Goal: Find specific page/section: Find specific page/section

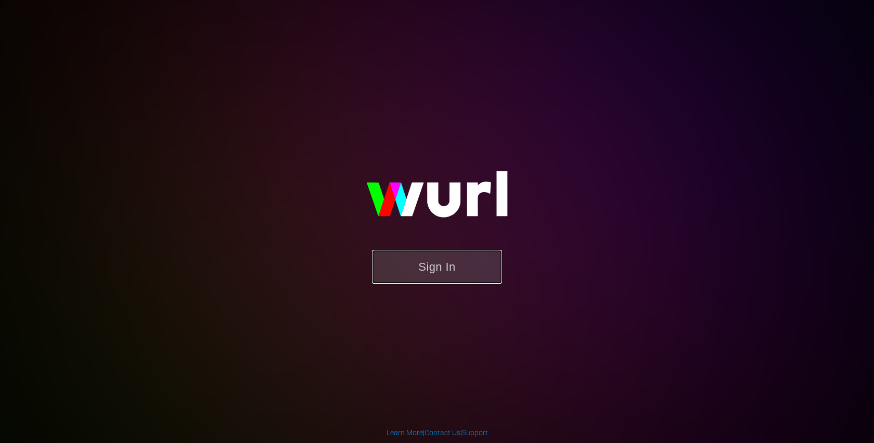
click at [448, 278] on button "Sign In" at bounding box center [437, 267] width 130 height 34
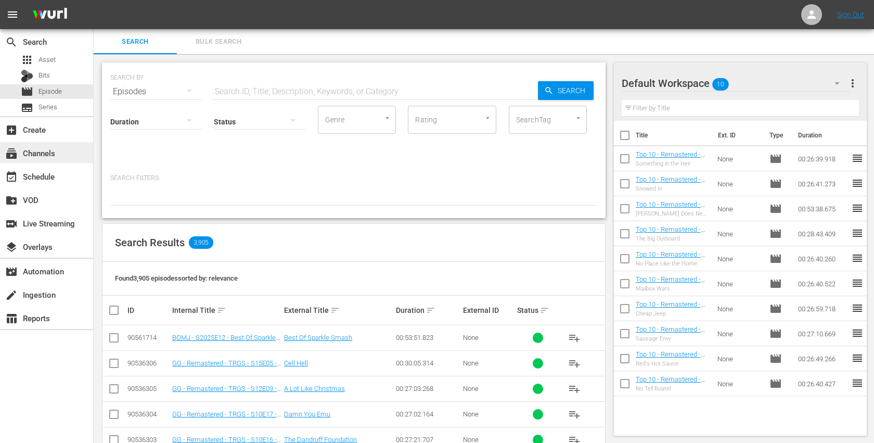
click at [63, 149] on div "subscriptions Channels" at bounding box center [46, 152] width 93 height 21
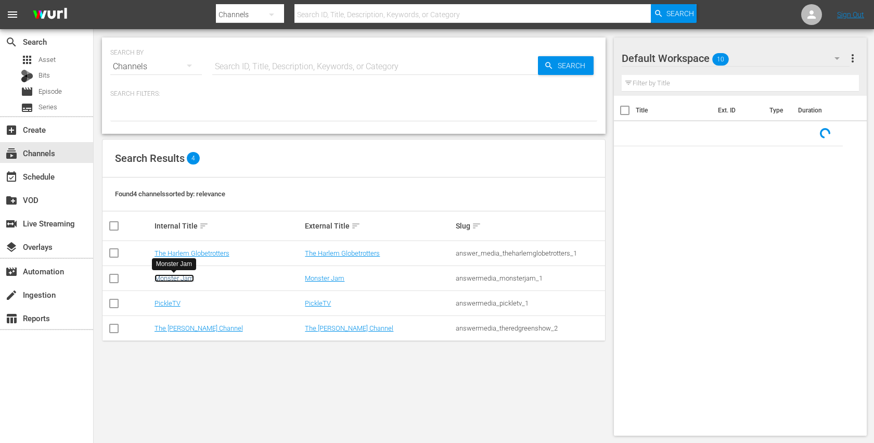
click at [185, 278] on link "Monster Jam" at bounding box center [175, 278] width 40 height 8
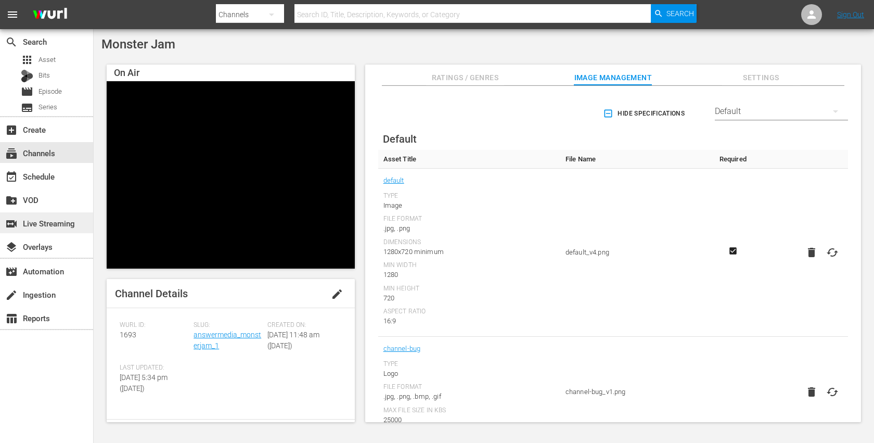
click at [52, 224] on div "switch_video Live Streaming" at bounding box center [29, 221] width 58 height 9
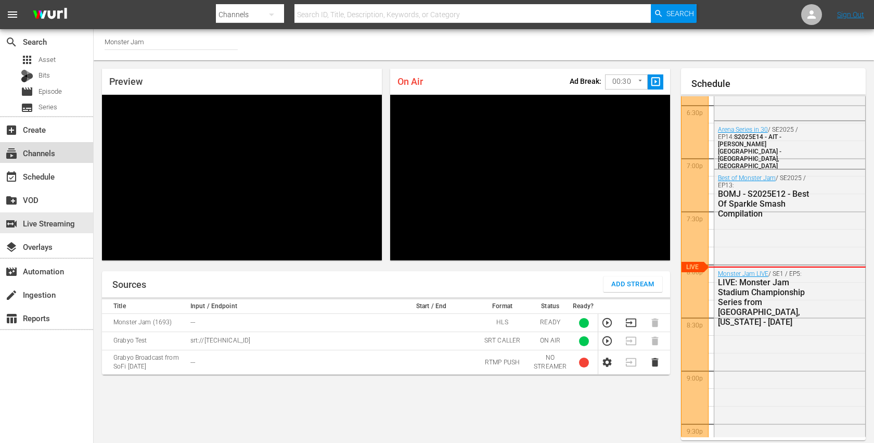
click at [48, 149] on div "subscriptions Channels" at bounding box center [29, 151] width 58 height 9
